Goal: Task Accomplishment & Management: Manage account settings

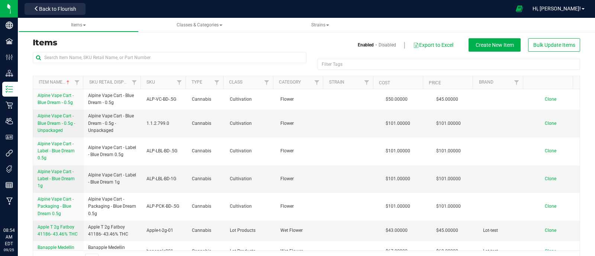
click at [0, 0] on p "Distribution" at bounding box center [0, 0] width 0 height 0
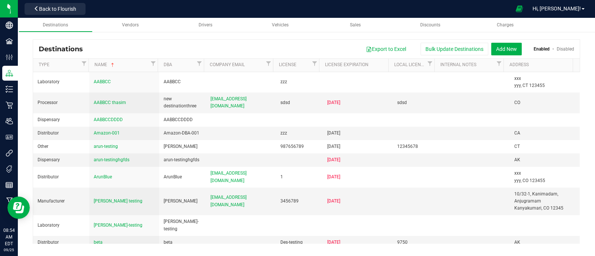
click at [511, 42] on div "Destinations Export to Excel Bulk Update Destinations Add New Enabled Disabled" at bounding box center [306, 49] width 546 height 19
click at [511, 45] on button "Add New" at bounding box center [506, 49] width 30 height 13
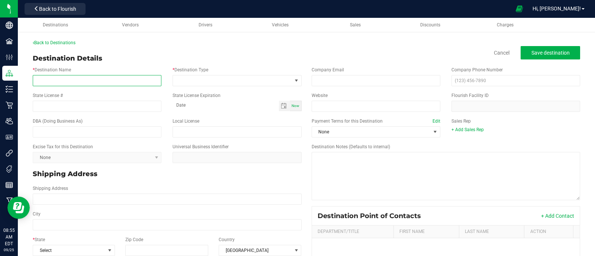
click at [124, 81] on input "* Destination Name" at bounding box center [97, 80] width 129 height 11
click at [166, 52] on div "Back to Destinations Destination Details Cancel Save destination * Destination …" at bounding box center [306, 196] width 547 height 314
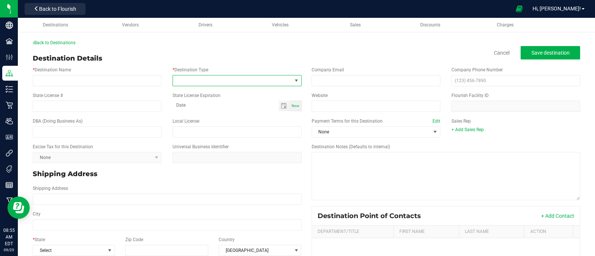
click at [187, 82] on span at bounding box center [232, 80] width 119 height 10
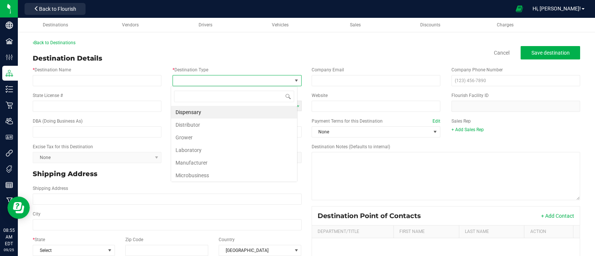
scroll to position [11, 127]
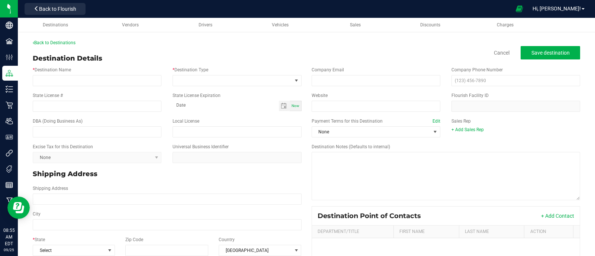
click at [154, 55] on div "Destination Details Cancel Save destination" at bounding box center [306, 59] width 547 height 10
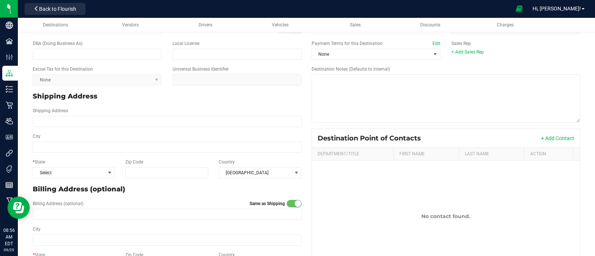
scroll to position [0, 0]
